Goal: Navigation & Orientation: Find specific page/section

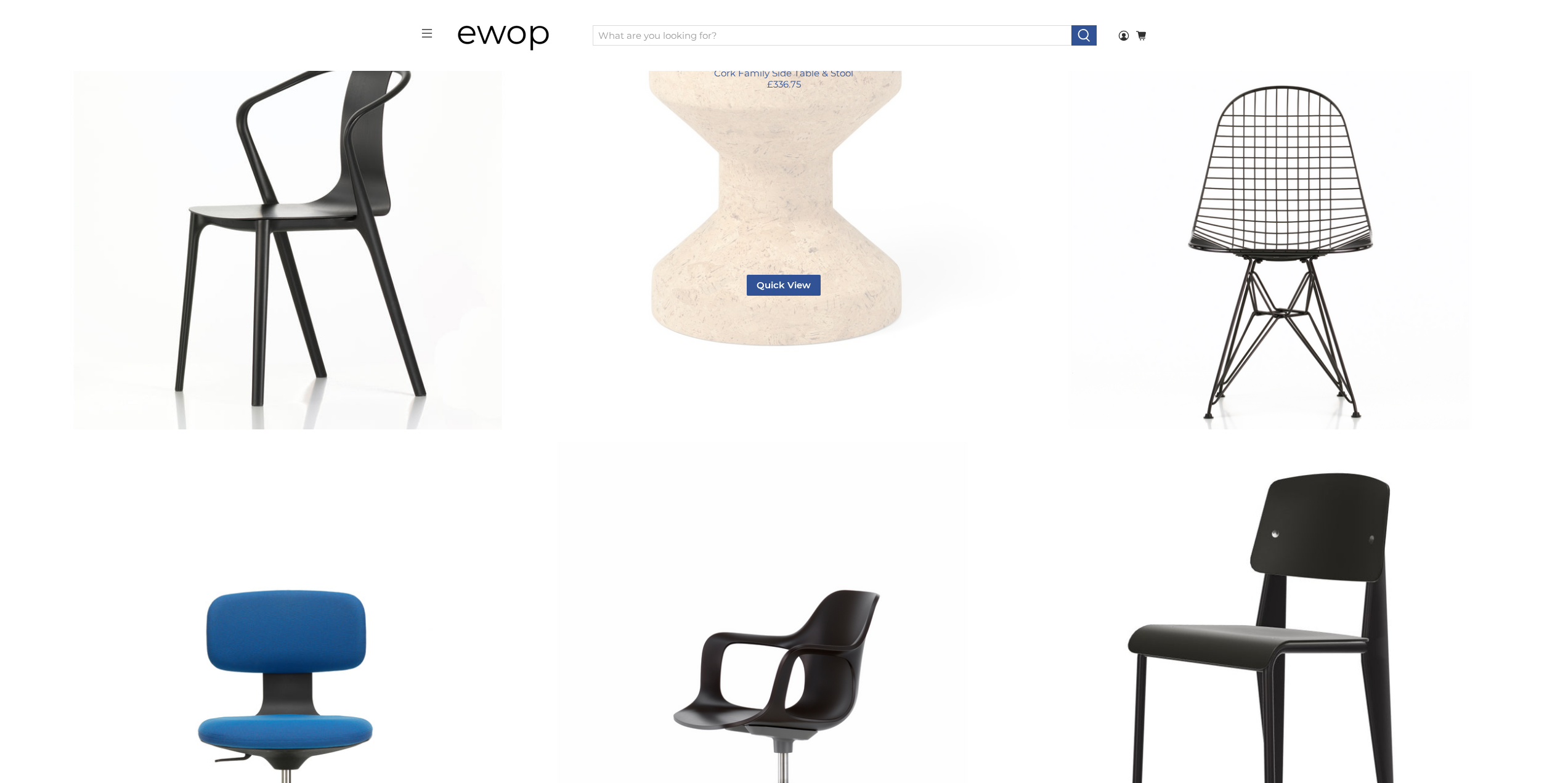
scroll to position [1049, 0]
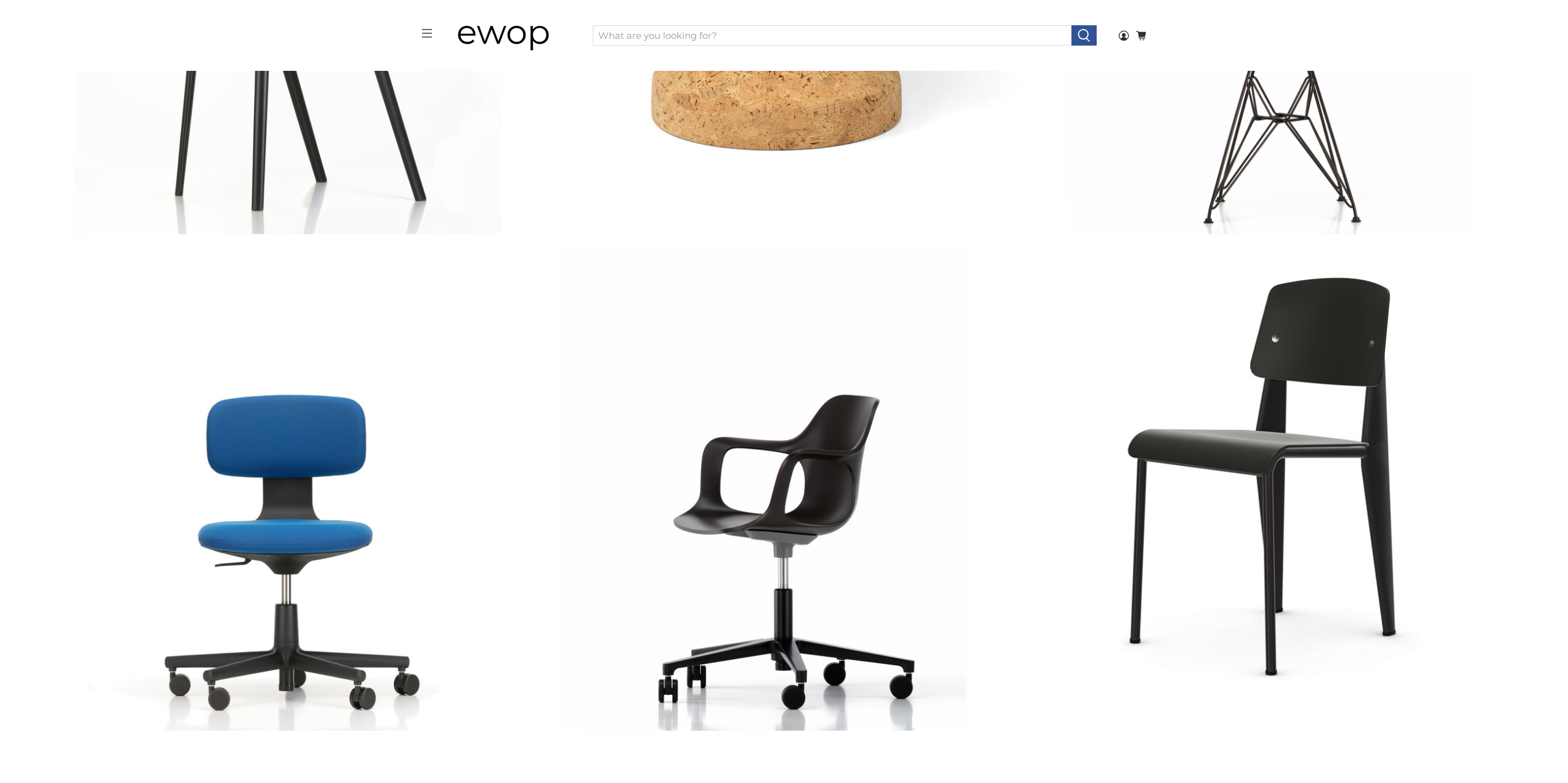
click at [526, 29] on img at bounding box center [513, 36] width 123 height 62
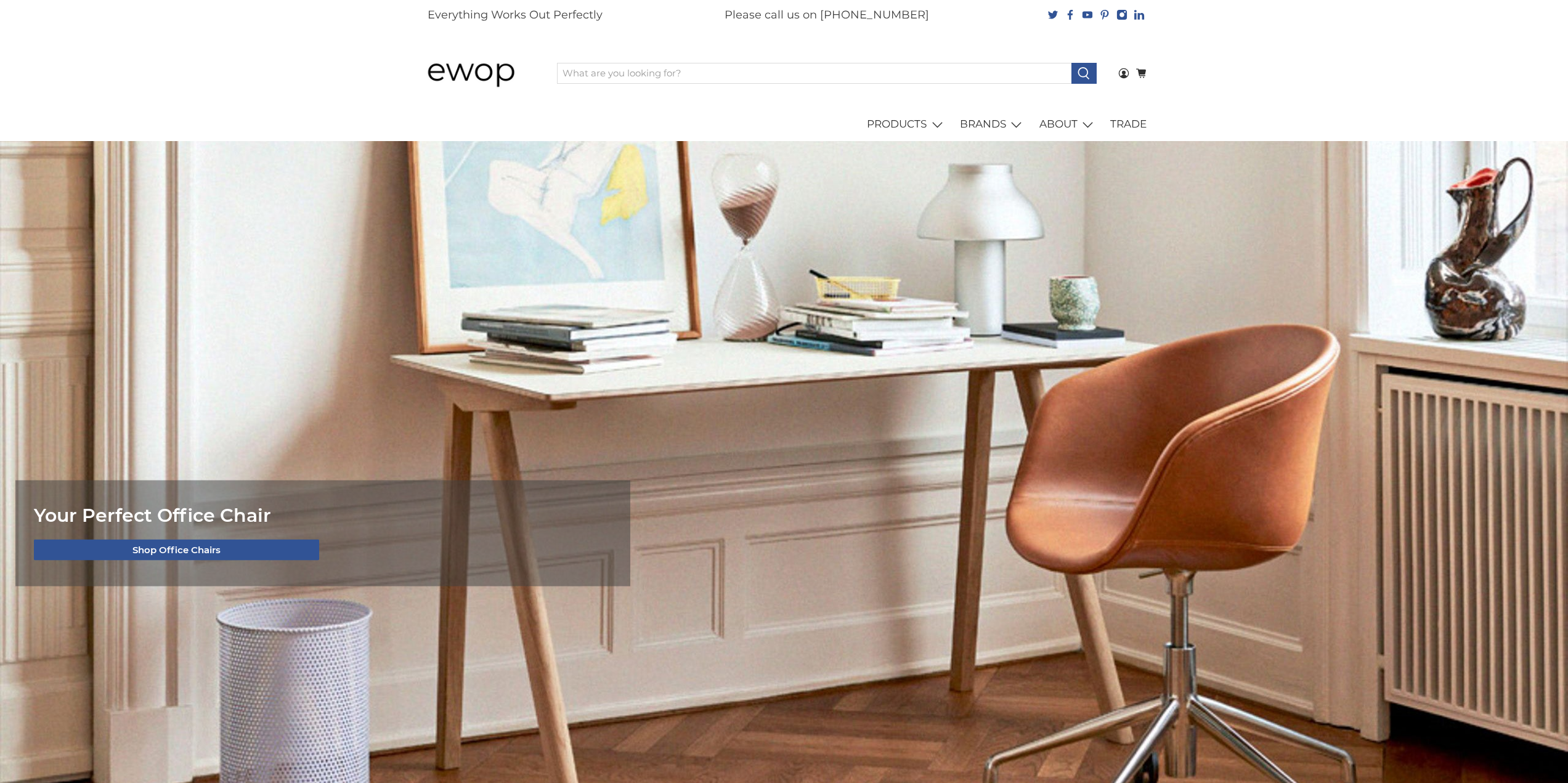
click at [284, 65] on header "menu [GEOGRAPHIC_DATA] Login 0 Cart Shopping Cart 0 Your Cart is Empty Continue…" at bounding box center [784, 86] width 1568 height 111
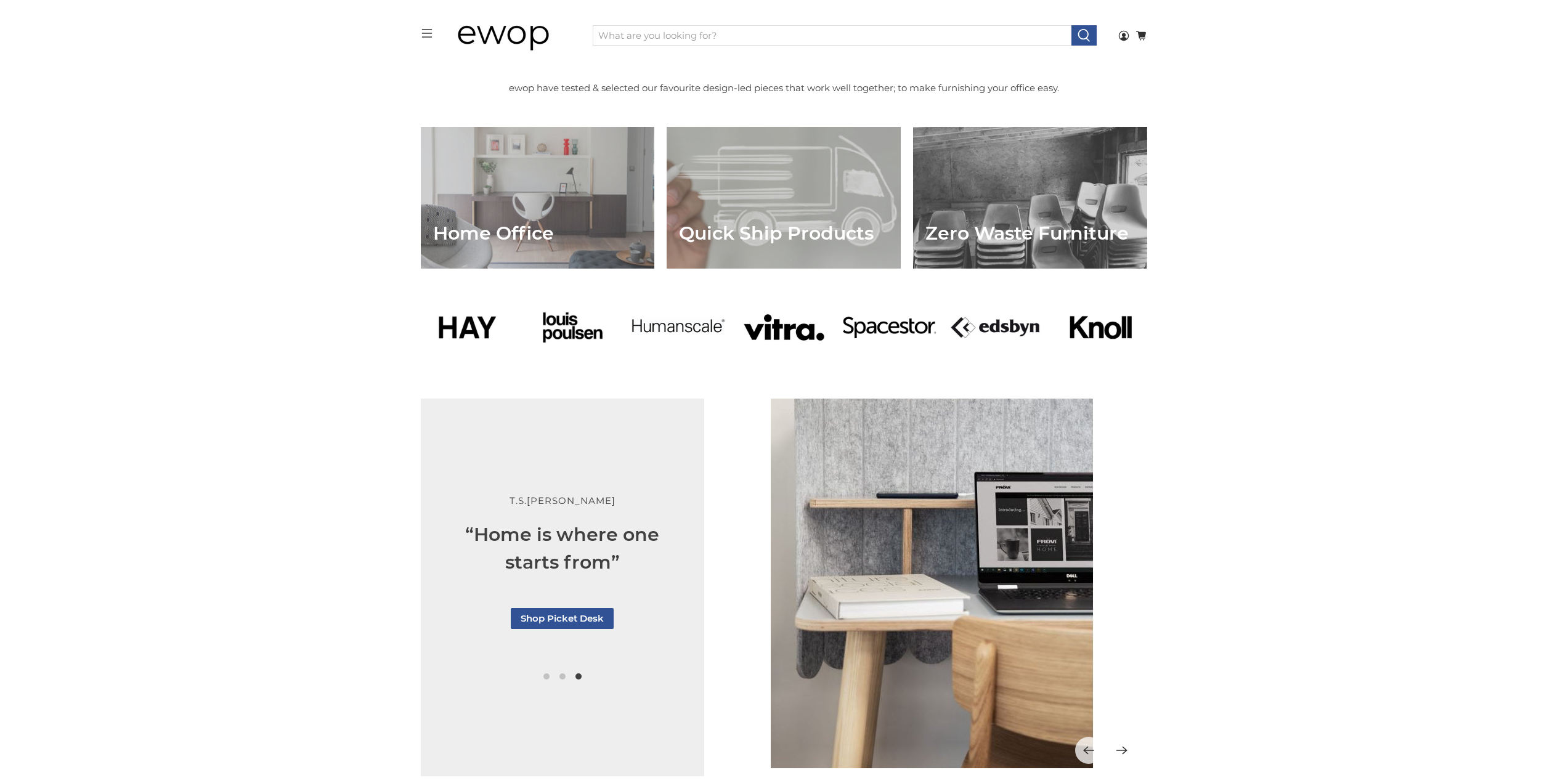
scroll to position [927, 0]
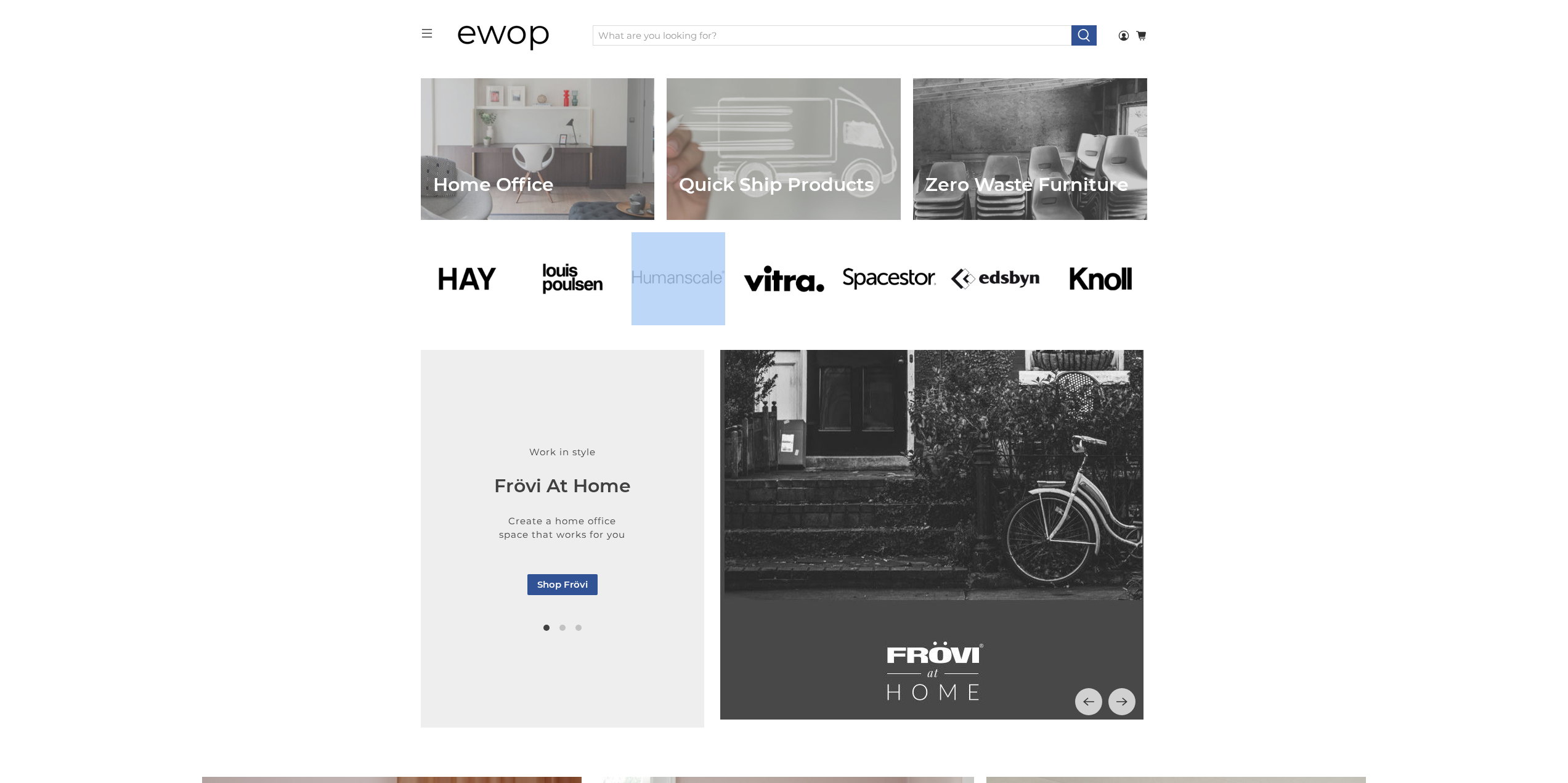
drag, startPoint x: 630, startPoint y: 264, endPoint x: 719, endPoint y: 279, distance: 90.3
click at [719, 279] on div at bounding box center [784, 285] width 739 height 106
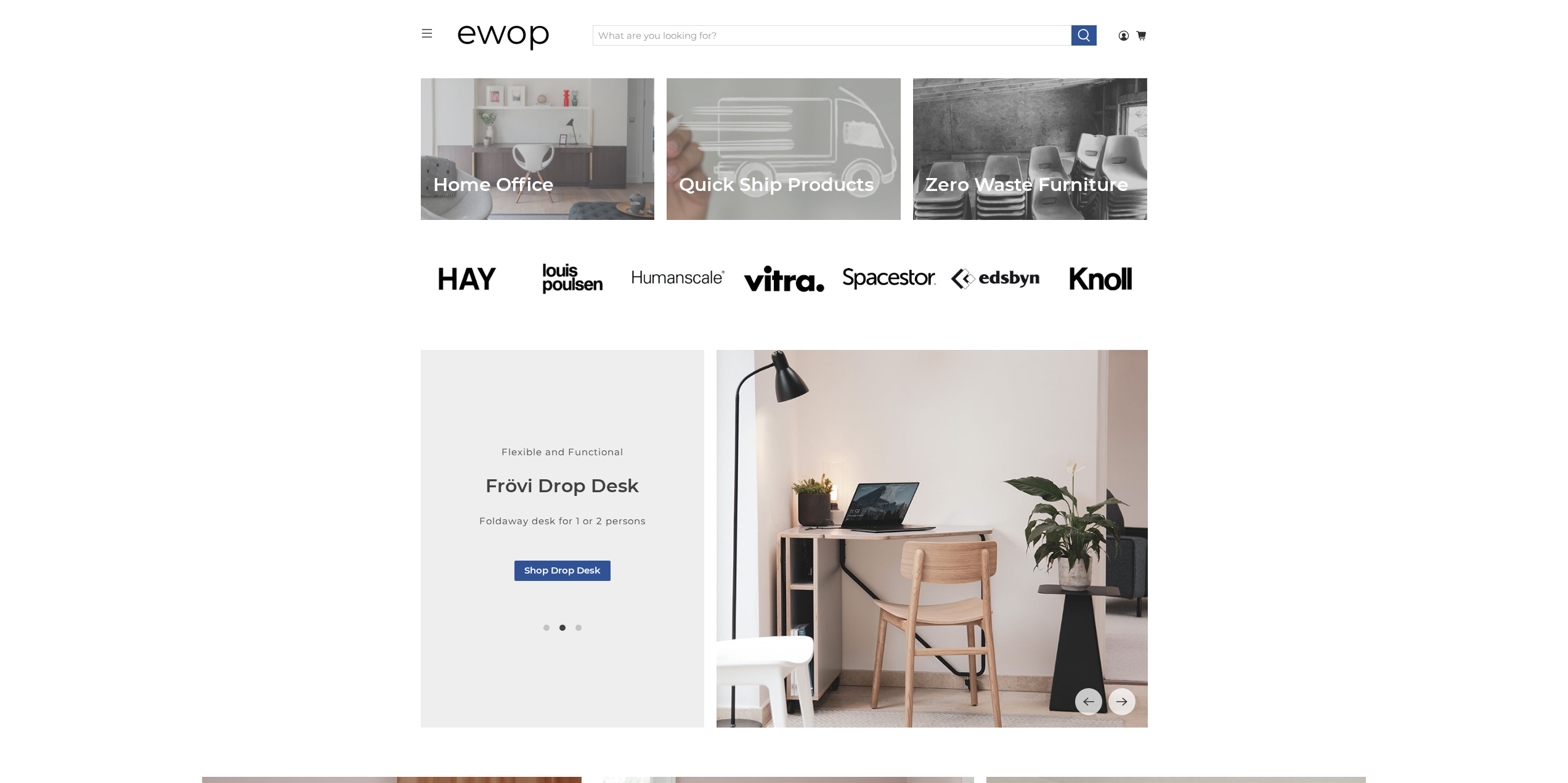
click at [1266, 320] on div at bounding box center [784, 285] width 1568 height 106
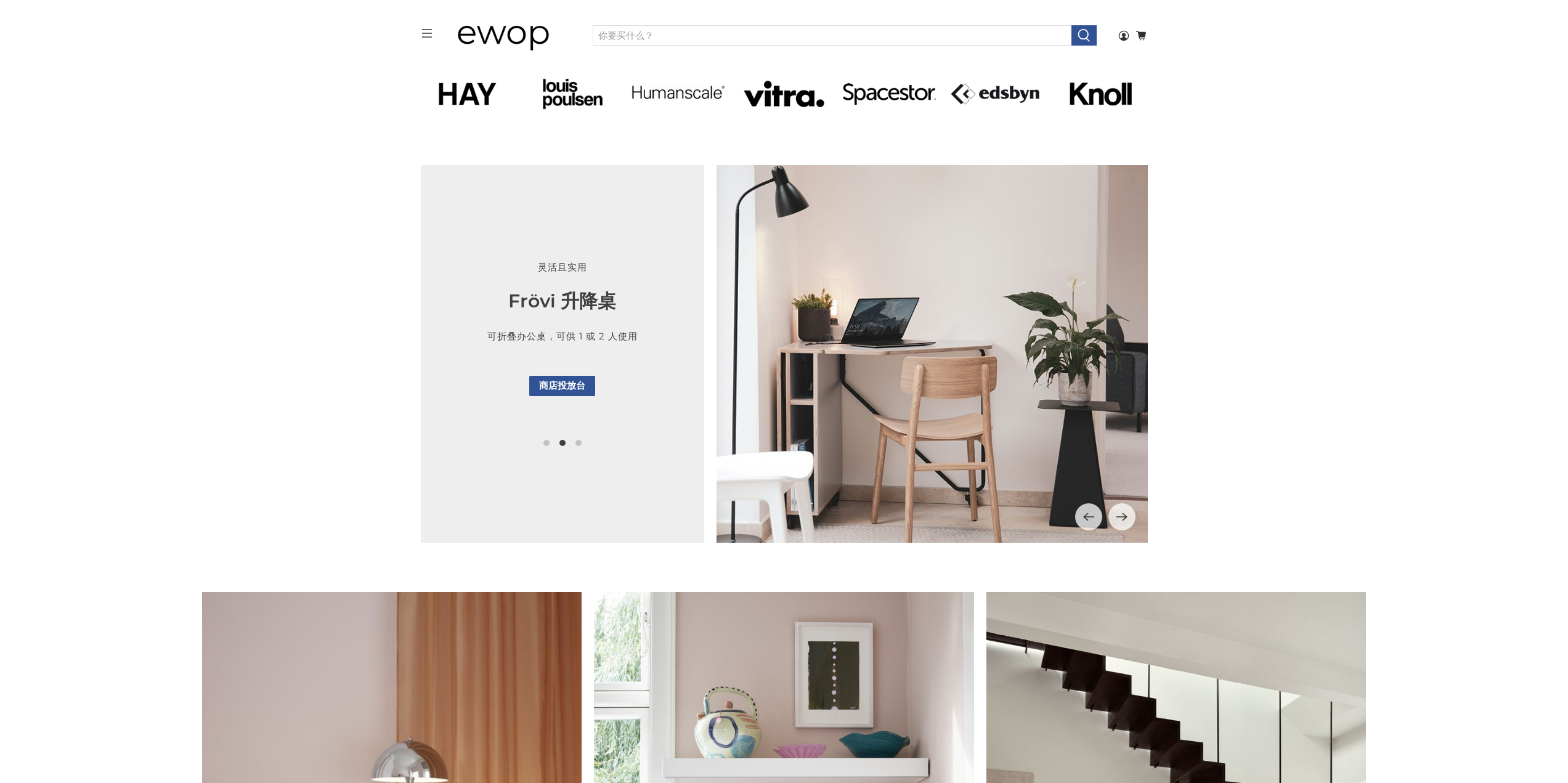
scroll to position [804, 0]
